Goal: Obtain resource: Obtain resource

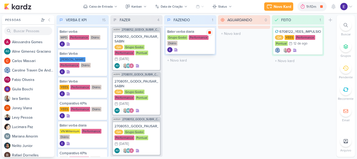
scroll to position [47, 0]
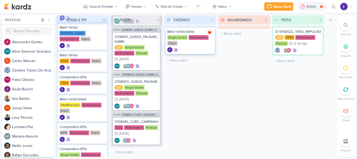
click at [209, 32] on icon at bounding box center [209, 32] width 3 height 3
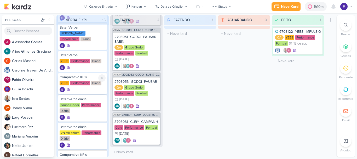
click at [66, 78] on div "Comparativo KPIs" at bounding box center [83, 77] width 46 height 5
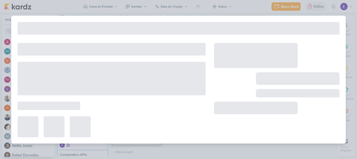
drag, startPoint x: 66, startPoint y: 78, endPoint x: 84, endPoint y: 84, distance: 19.9
click at [84, 84] on div at bounding box center [112, 78] width 188 height 33
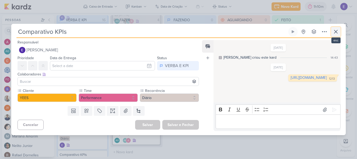
click at [335, 30] on icon at bounding box center [336, 31] width 6 height 6
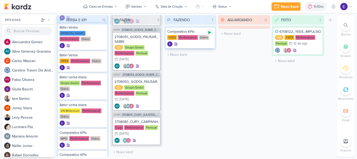
click at [207, 34] on div at bounding box center [209, 32] width 7 height 7
click at [192, 44] on div at bounding box center [190, 43] width 46 height 5
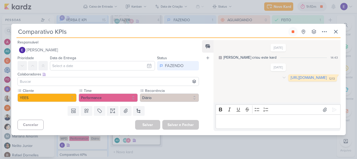
click at [291, 79] on link "[URL][DOMAIN_NAME]" at bounding box center [309, 77] width 36 height 4
click at [291, 78] on link "[URL][DOMAIN_NAME]" at bounding box center [309, 77] width 36 height 4
click at [337, 33] on icon at bounding box center [335, 31] width 3 height 3
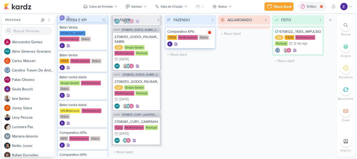
click at [208, 34] on icon at bounding box center [210, 32] width 4 height 4
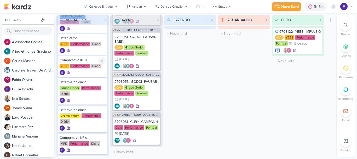
scroll to position [52, 0]
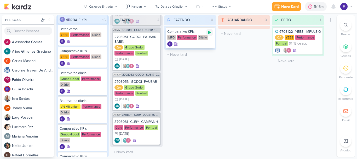
click at [211, 33] on icon at bounding box center [210, 32] width 4 height 4
click at [208, 42] on div at bounding box center [190, 43] width 46 height 5
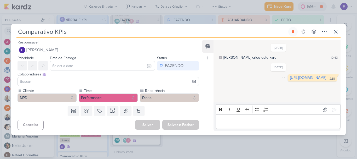
click at [290, 80] on link "[URL][DOMAIN_NAME]" at bounding box center [308, 77] width 36 height 4
click at [333, 32] on icon at bounding box center [336, 31] width 6 height 6
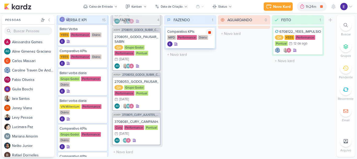
click at [211, 32] on icon at bounding box center [210, 32] width 4 height 4
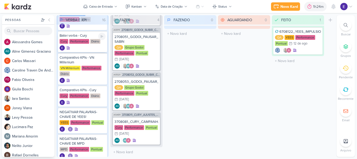
scroll to position [235, 0]
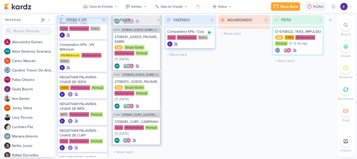
click at [209, 34] on icon at bounding box center [210, 32] width 4 height 4
click at [207, 42] on div at bounding box center [190, 43] width 46 height 5
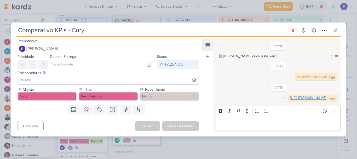
click at [290, 96] on link "[URL][DOMAIN_NAME]" at bounding box center [308, 97] width 36 height 4
click at [296, 28] on button at bounding box center [292, 30] width 9 height 9
click at [340, 29] on button at bounding box center [335, 30] width 9 height 9
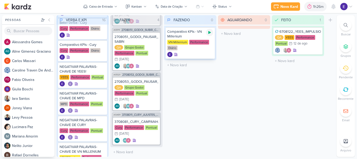
click at [210, 32] on icon at bounding box center [209, 32] width 3 height 3
click at [193, 54] on div at bounding box center [190, 54] width 46 height 5
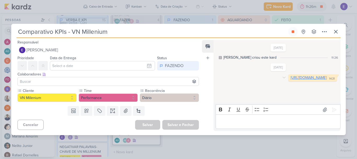
click at [291, 80] on link "[URL][DOMAIN_NAME]" at bounding box center [309, 77] width 36 height 4
click at [291, 32] on icon at bounding box center [293, 32] width 4 height 4
click at [334, 32] on icon at bounding box center [336, 31] width 6 height 6
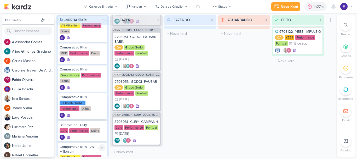
scroll to position [131, 0]
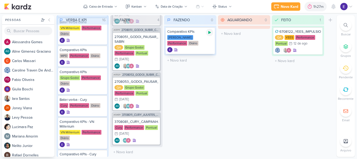
click at [211, 33] on icon at bounding box center [210, 32] width 4 height 4
click at [204, 52] on div at bounding box center [190, 49] width 46 height 5
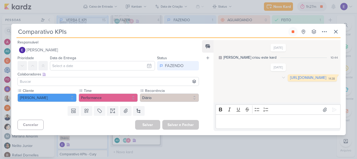
click at [289, 80] on div "[URL][DOMAIN_NAME] 14:38" at bounding box center [312, 77] width 47 height 5
click at [290, 80] on link "[URL][DOMAIN_NAME]" at bounding box center [308, 77] width 36 height 4
click at [297, 32] on button at bounding box center [292, 31] width 9 height 9
click at [338, 32] on icon at bounding box center [336, 31] width 6 height 6
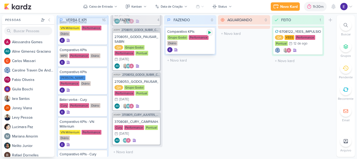
click at [213, 32] on div at bounding box center [209, 32] width 7 height 7
click at [203, 47] on div at bounding box center [190, 49] width 46 height 5
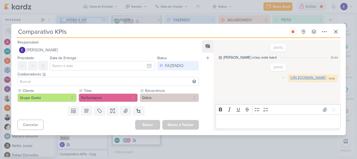
click at [290, 80] on link "[URL][DOMAIN_NAME]" at bounding box center [308, 77] width 36 height 4
click at [334, 30] on icon at bounding box center [336, 31] width 6 height 6
